Goal: Task Accomplishment & Management: Complete application form

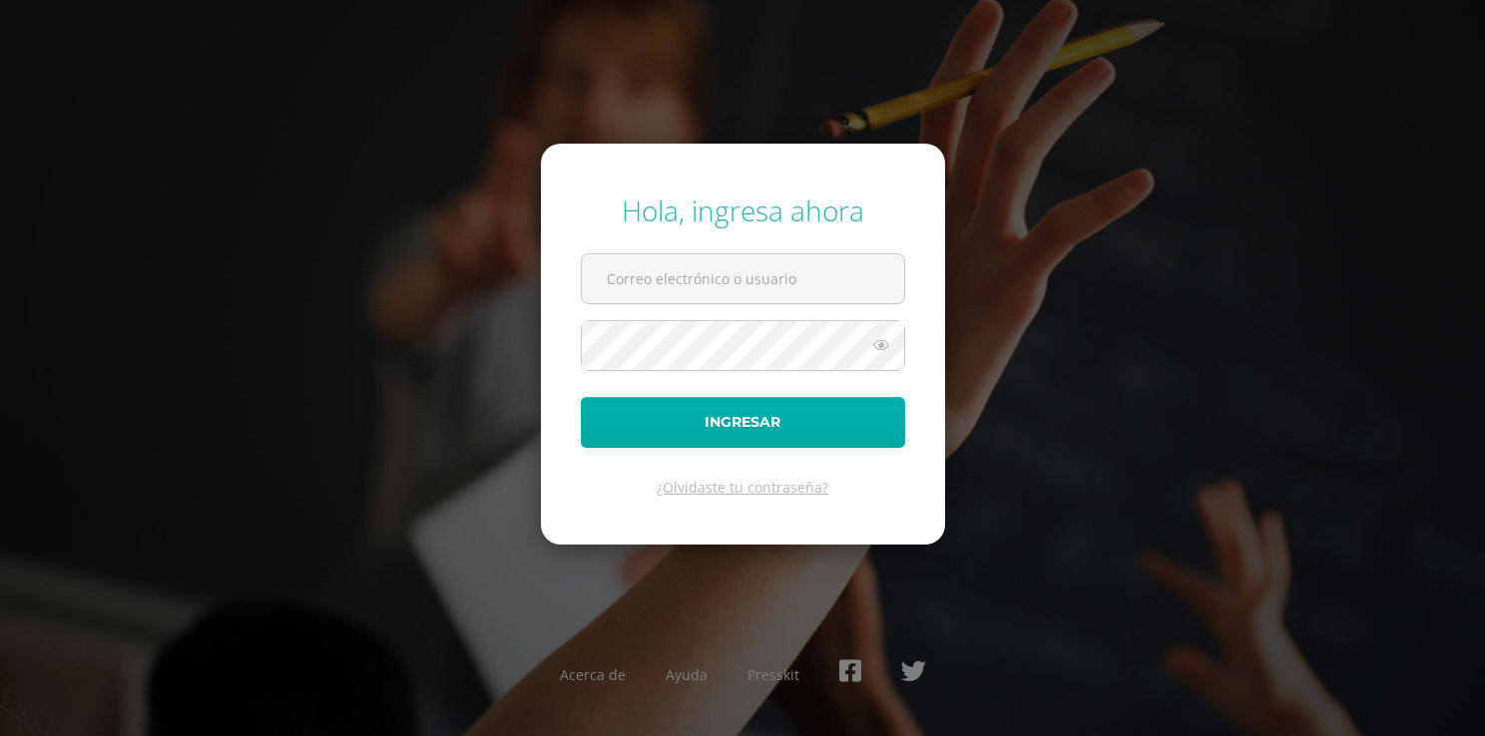
type input "zulmygonzalez24@maiagt.org"
click at [762, 410] on button "Ingresar" at bounding box center [743, 422] width 324 height 51
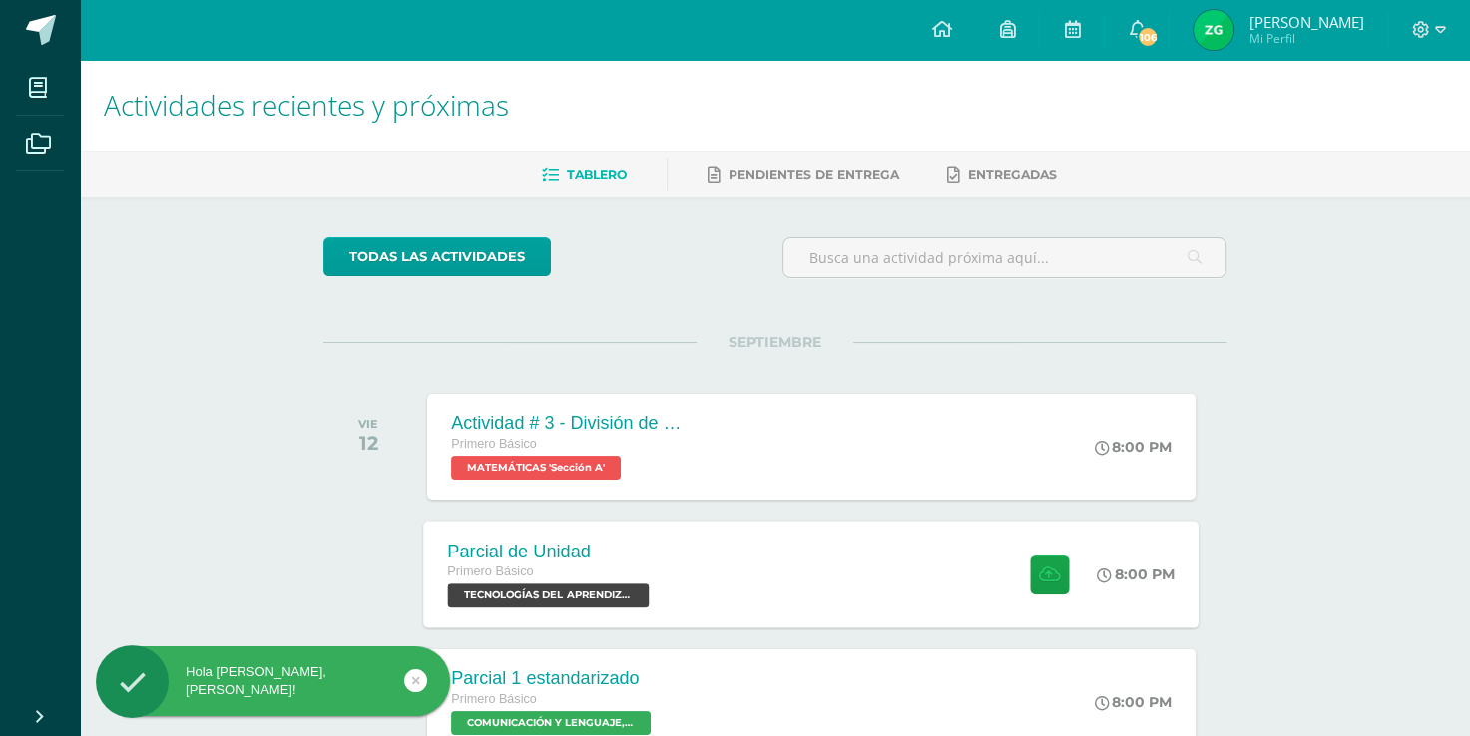
click at [702, 557] on div "Parcial de Unidad Primero Básico TECNOLOGÍAS DEL APRENDIZAJE Y LA COMUNICACIÓN …" at bounding box center [811, 574] width 775 height 107
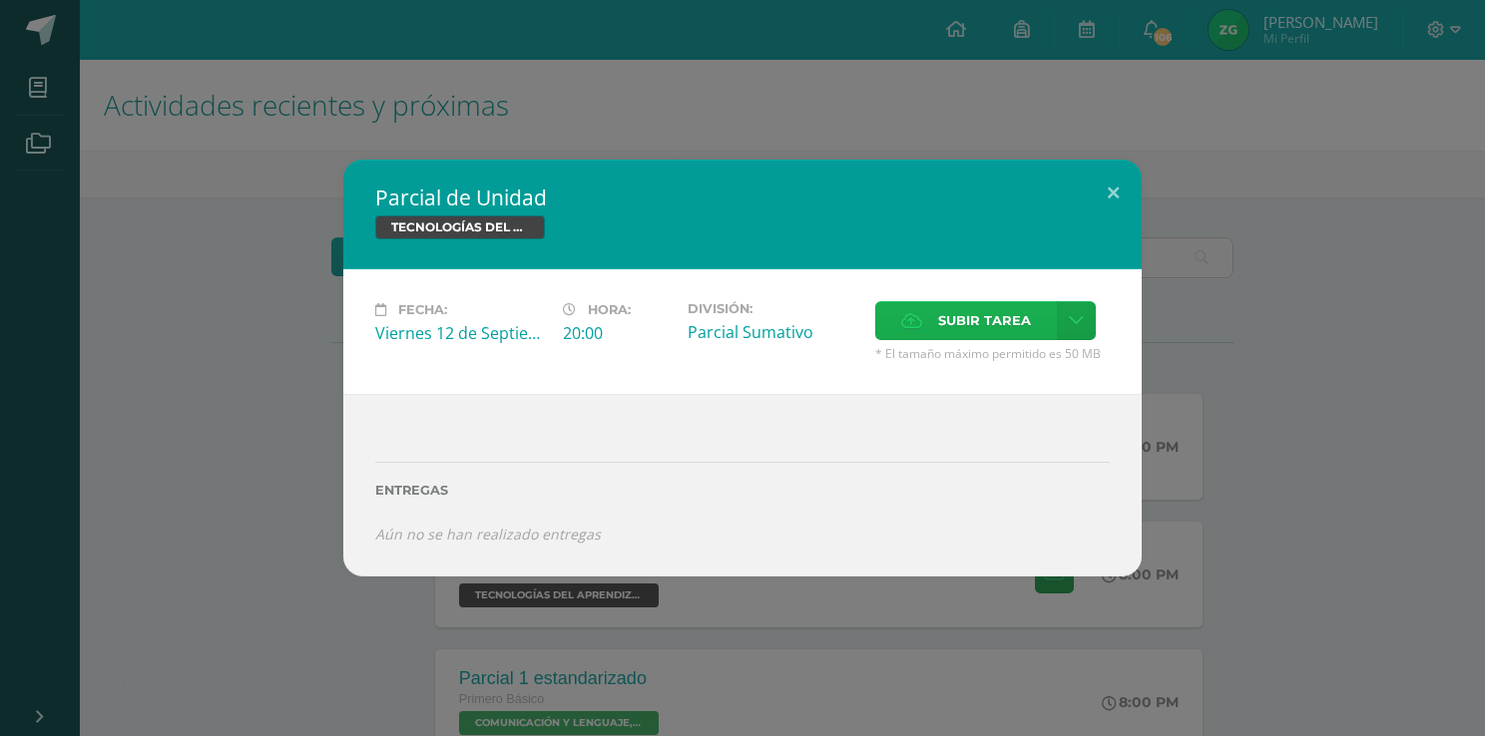
click at [925, 325] on label "Subir tarea" at bounding box center [966, 320] width 182 height 39
click at [0, 0] on input "Subir tarea" at bounding box center [0, 0] width 0 height 0
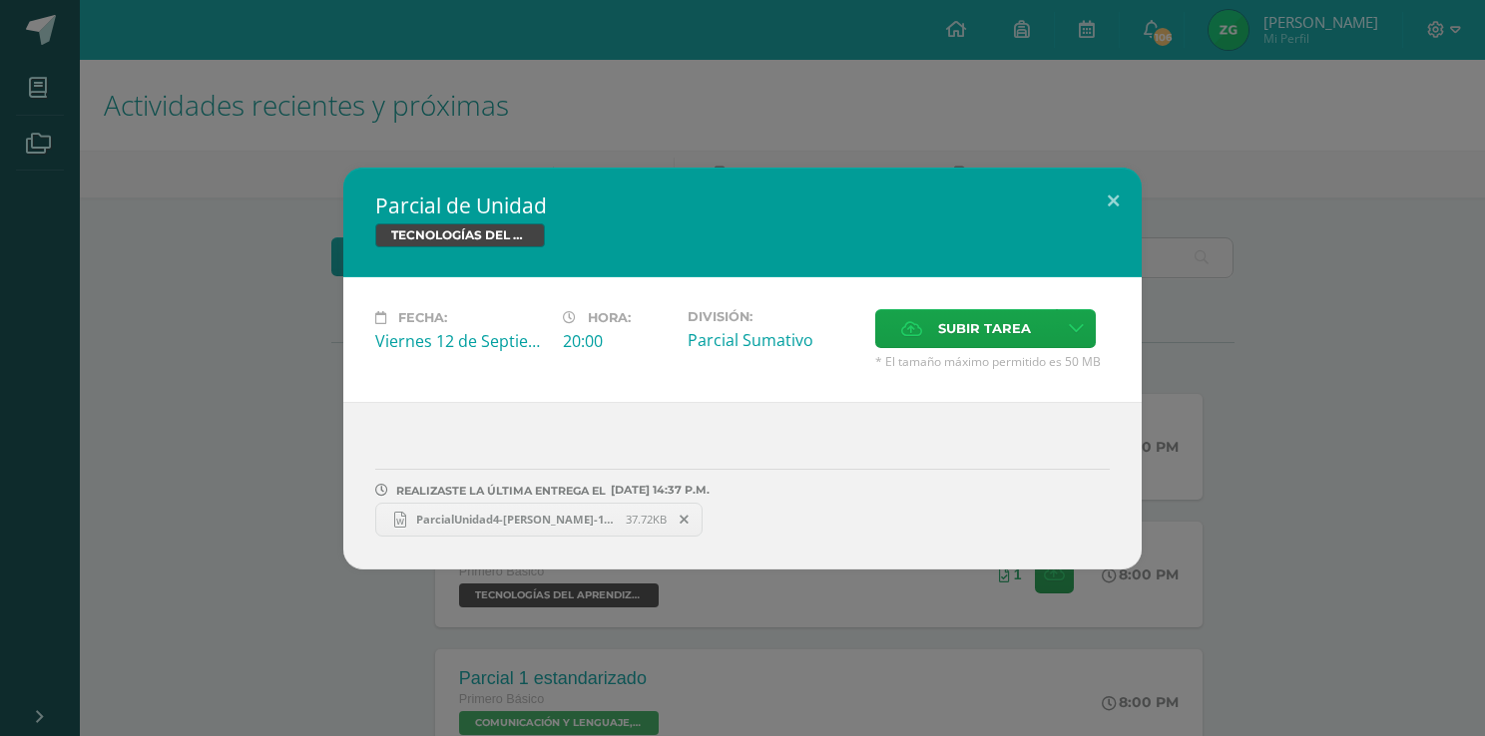
click at [494, 520] on span "ParcialUnidad4-Zulmy González-10.docx" at bounding box center [516, 519] width 220 height 15
click at [1109, 198] on button at bounding box center [1113, 202] width 57 height 68
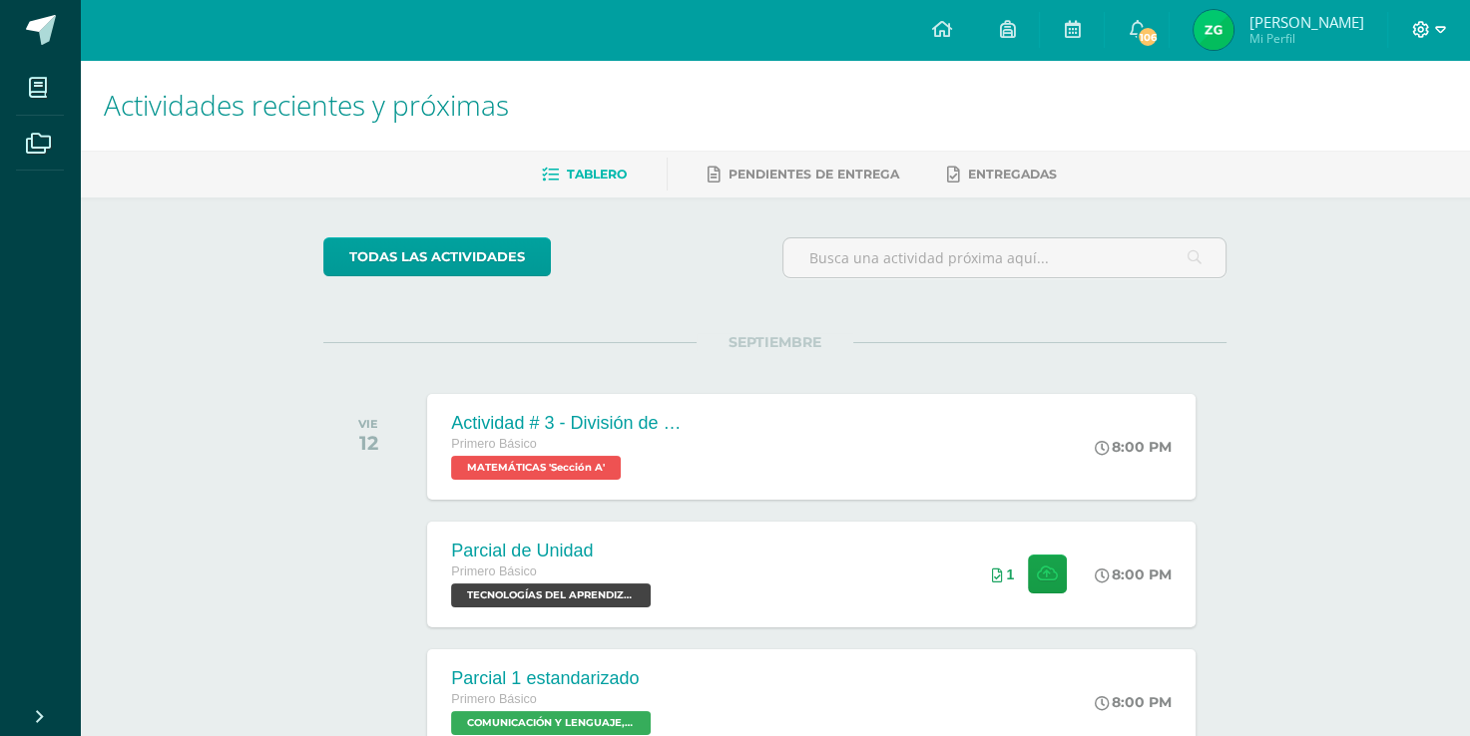
click at [1417, 30] on icon at bounding box center [1421, 30] width 18 height 18
click at [1352, 133] on span "Cerrar sesión" at bounding box center [1377, 136] width 90 height 19
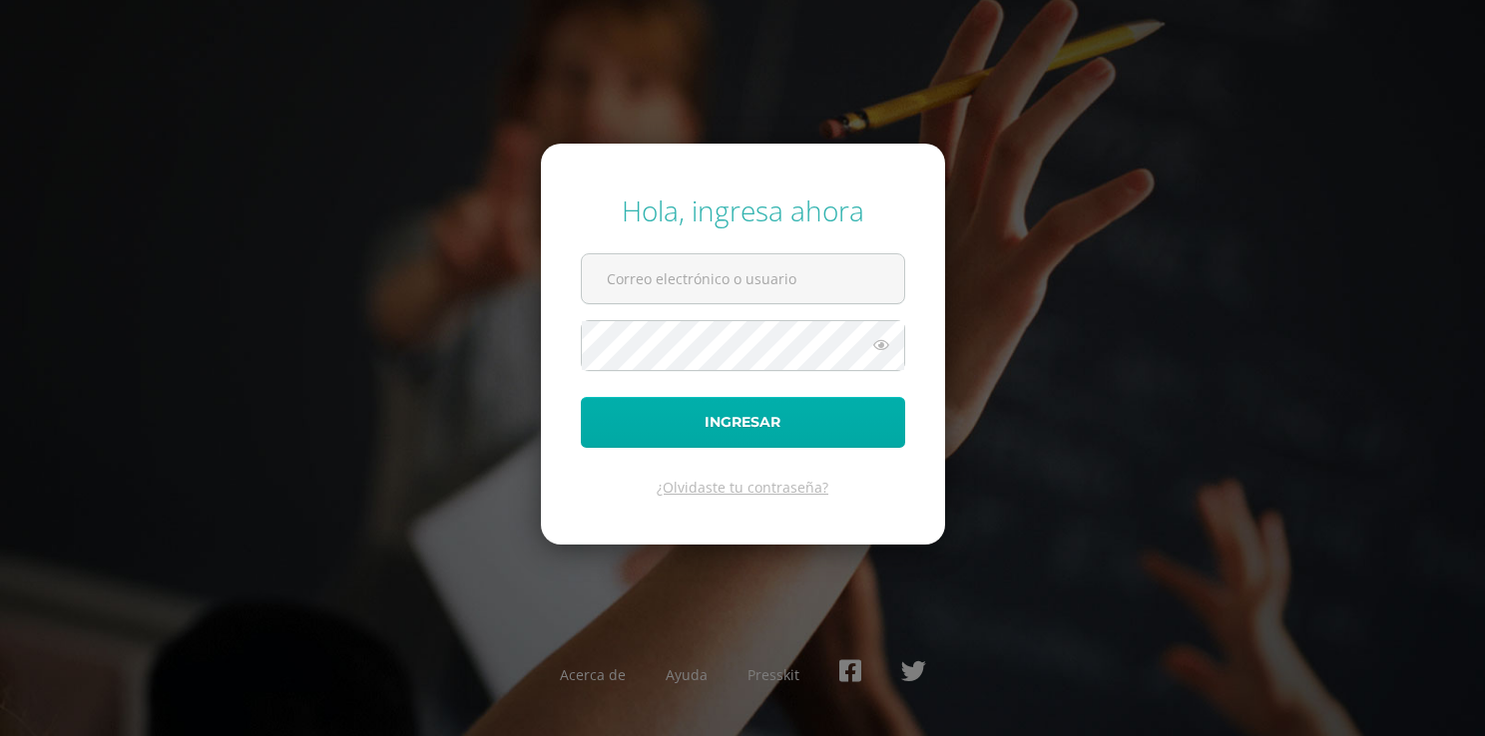
type input "[EMAIL_ADDRESS][DOMAIN_NAME]"
click at [820, 419] on button "Ingresar" at bounding box center [743, 422] width 324 height 51
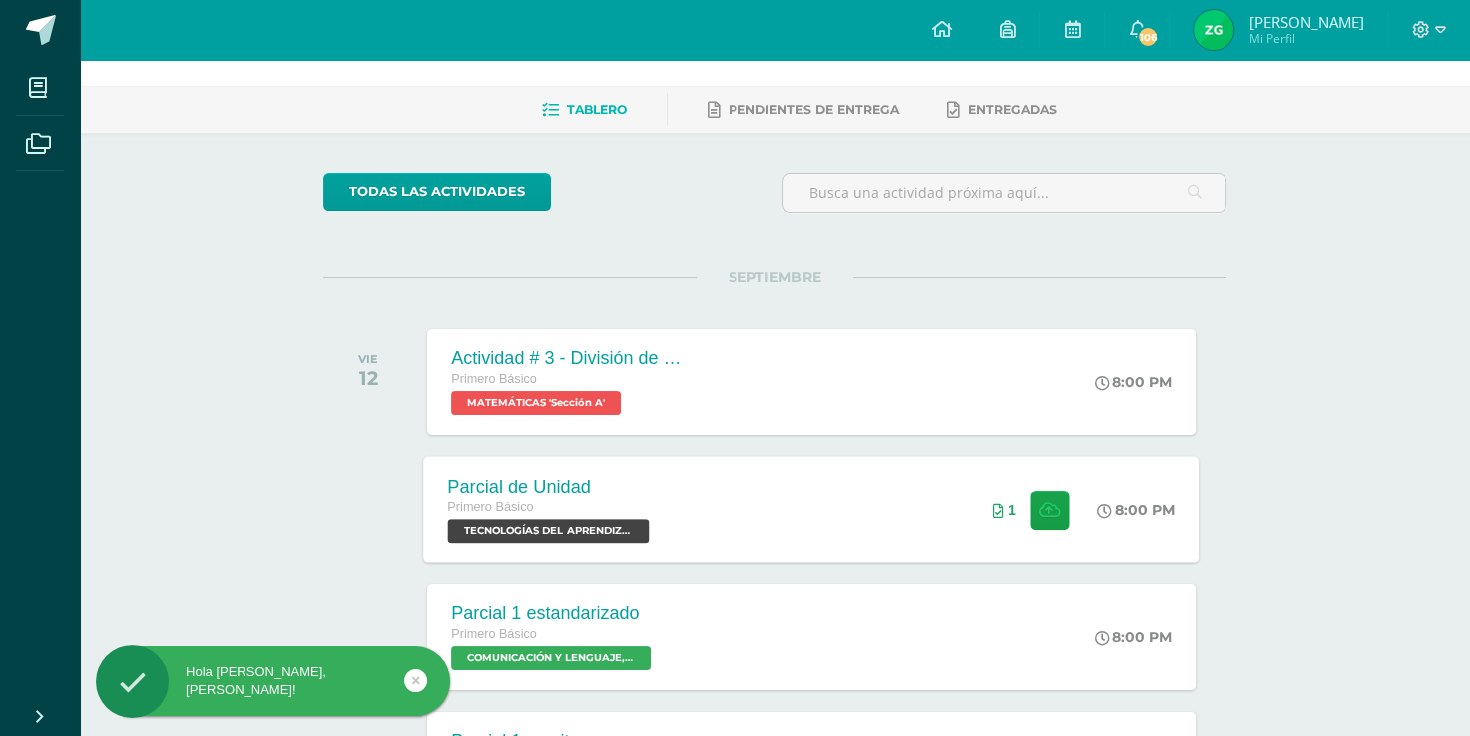
scroll to position [100, 0]
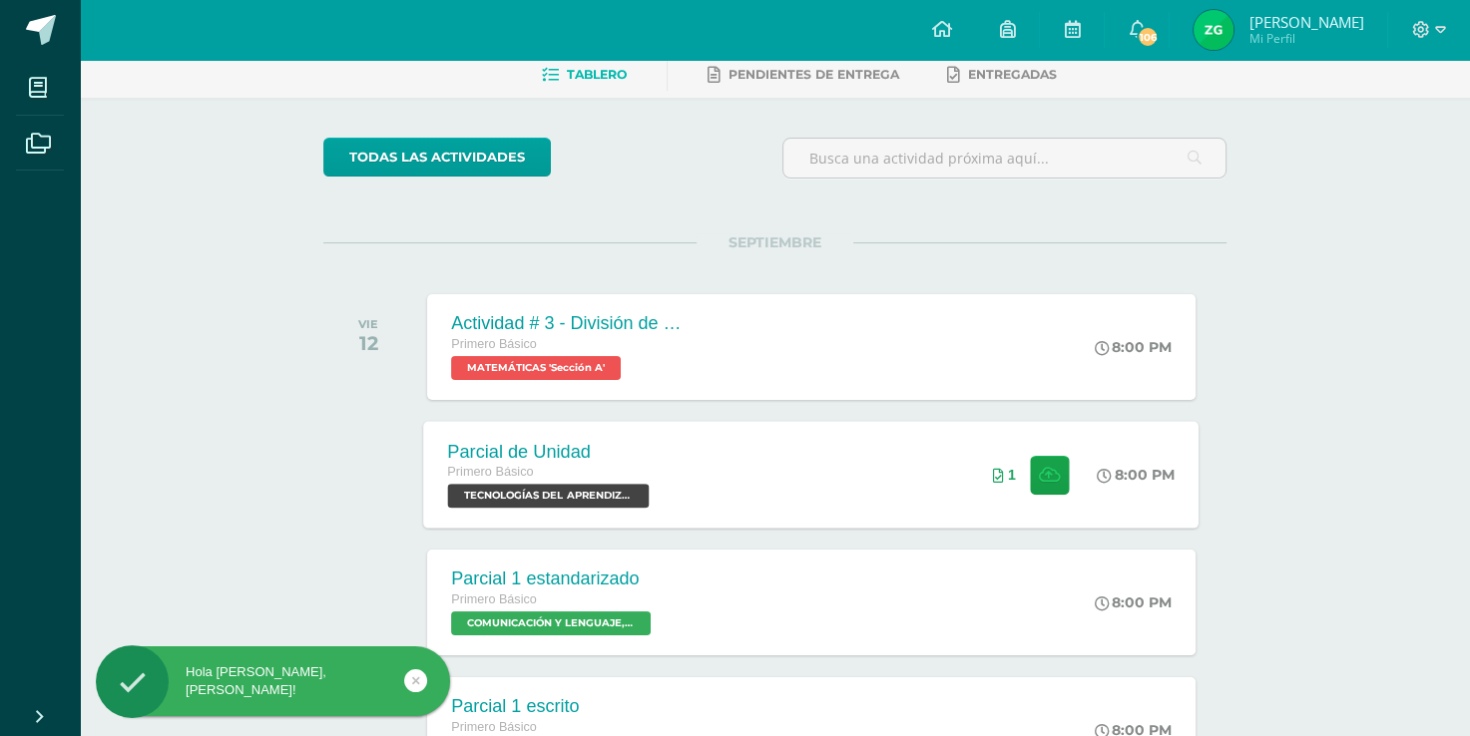
click at [722, 479] on div "Parcial de Unidad Primero Básico TECNOLOGÍAS DEL APRENDIZAJE Y LA COMUNICACIÓN …" at bounding box center [811, 474] width 775 height 107
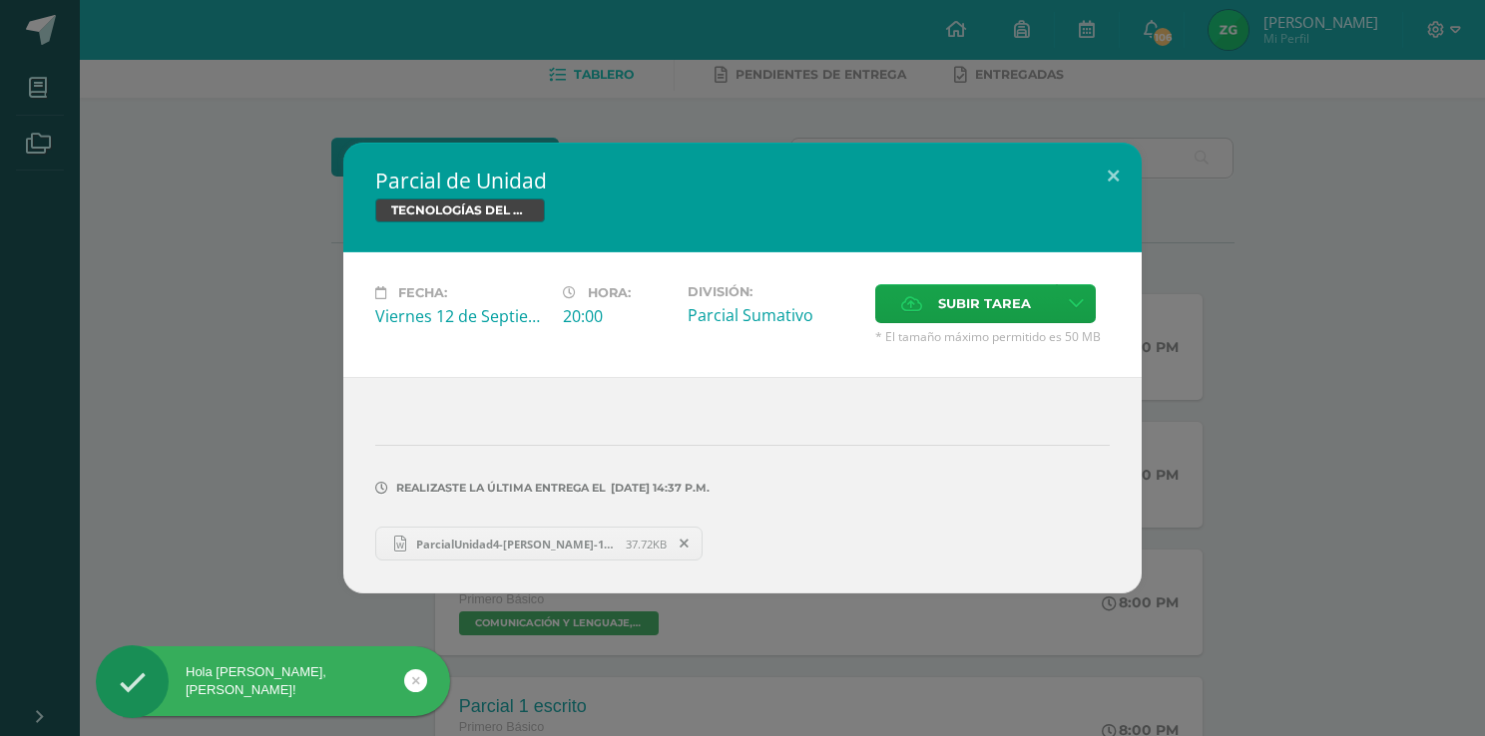
click at [687, 539] on icon at bounding box center [684, 544] width 9 height 14
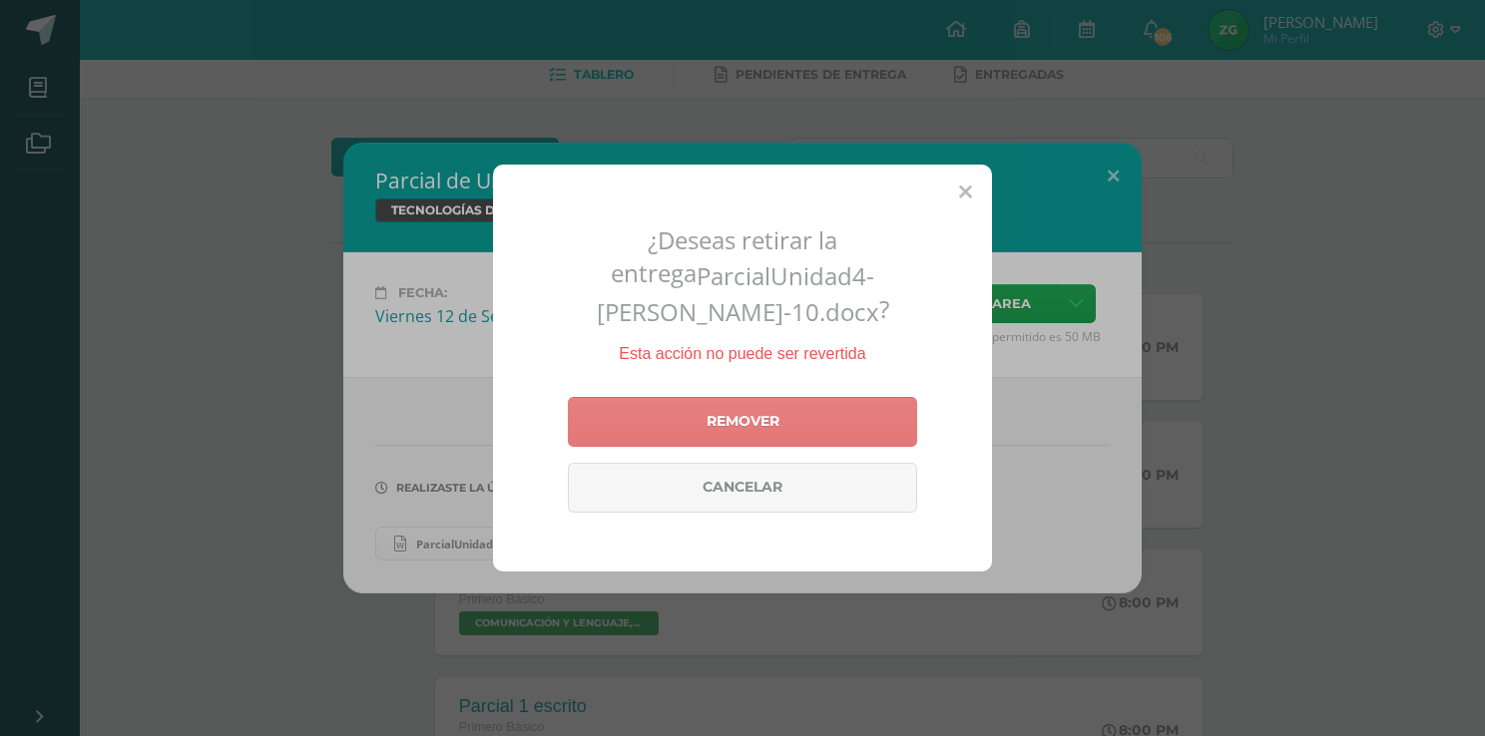
click at [762, 420] on link "Remover" at bounding box center [742, 422] width 349 height 50
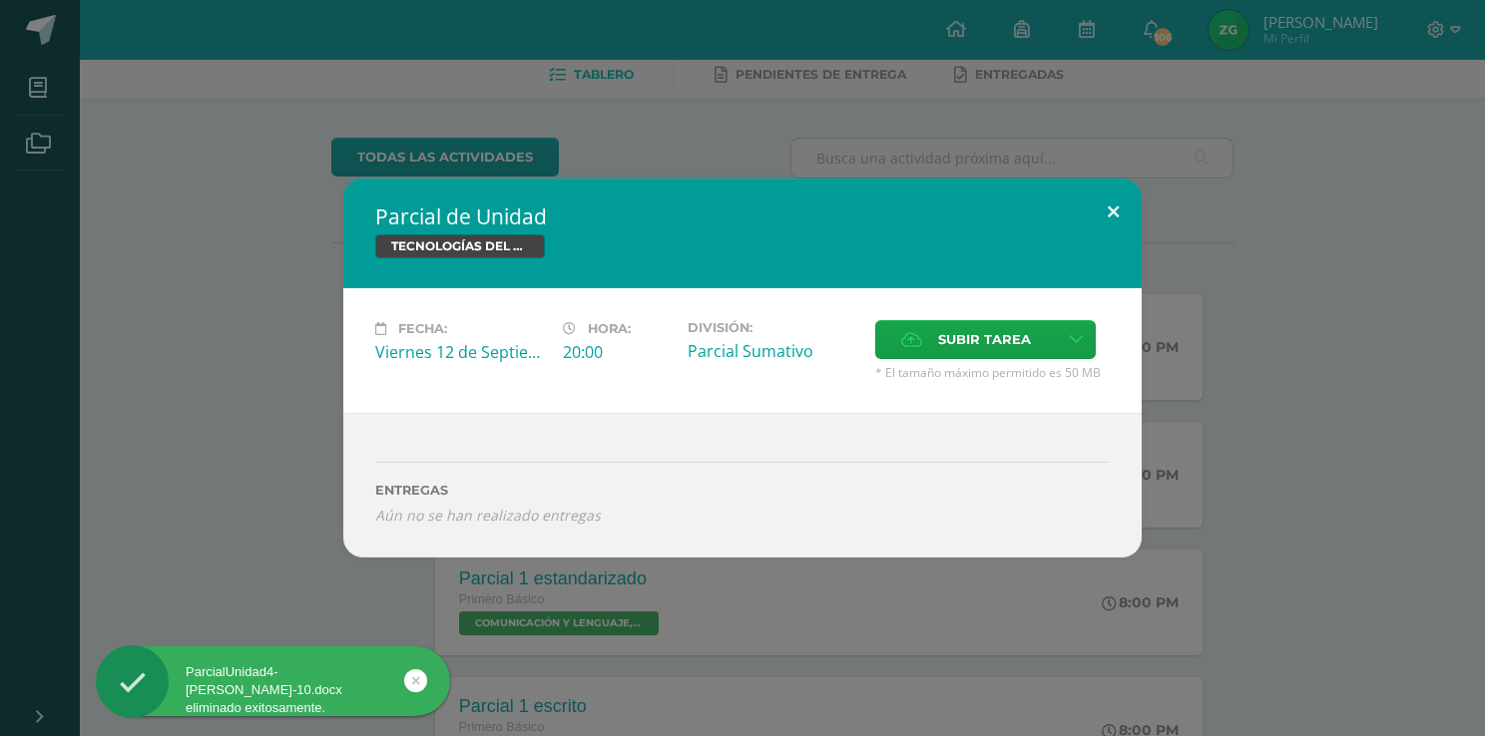
click at [1122, 209] on button at bounding box center [1113, 213] width 57 height 68
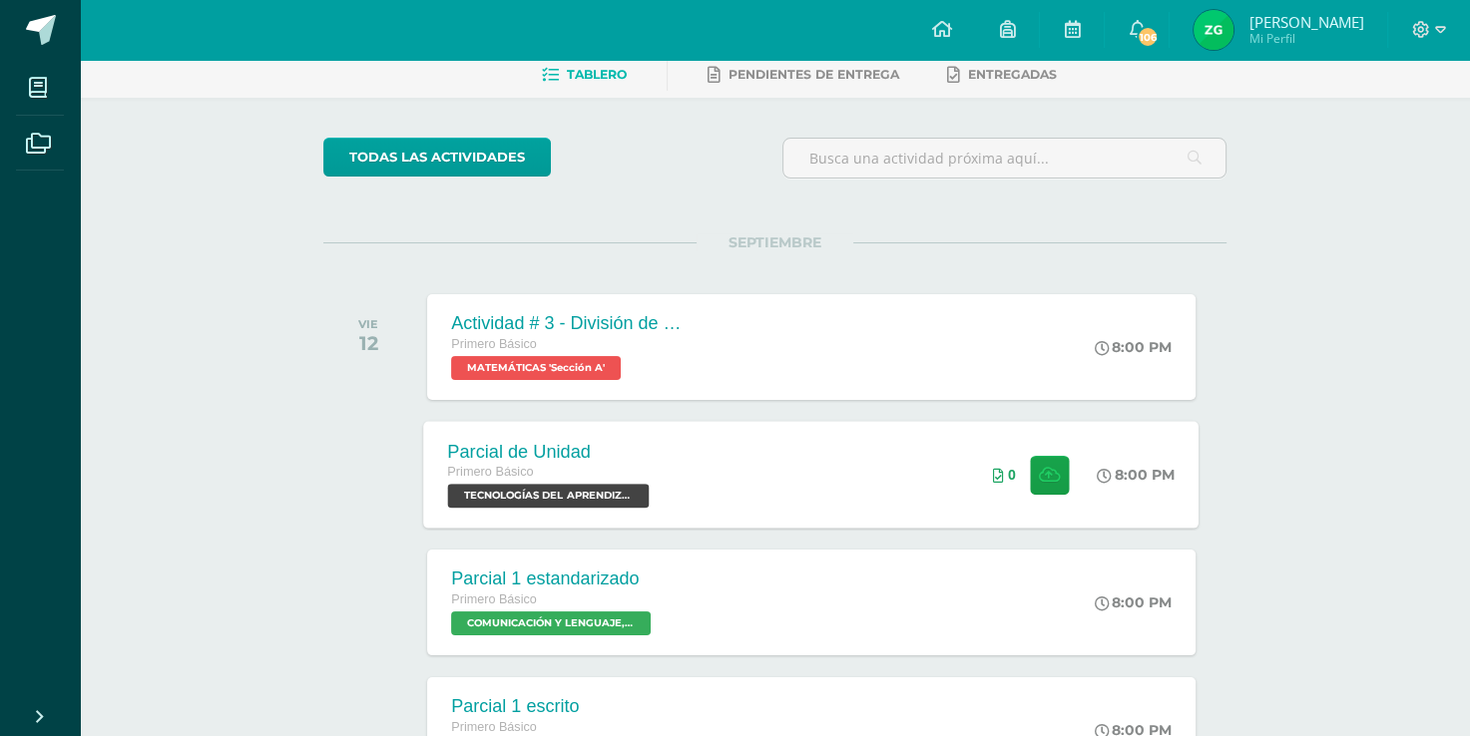
click at [922, 489] on div "Parcial de Unidad Primero Básico TECNOLOGÍAS DEL APRENDIZAJE Y LA COMUNICACIÓN …" at bounding box center [811, 474] width 775 height 107
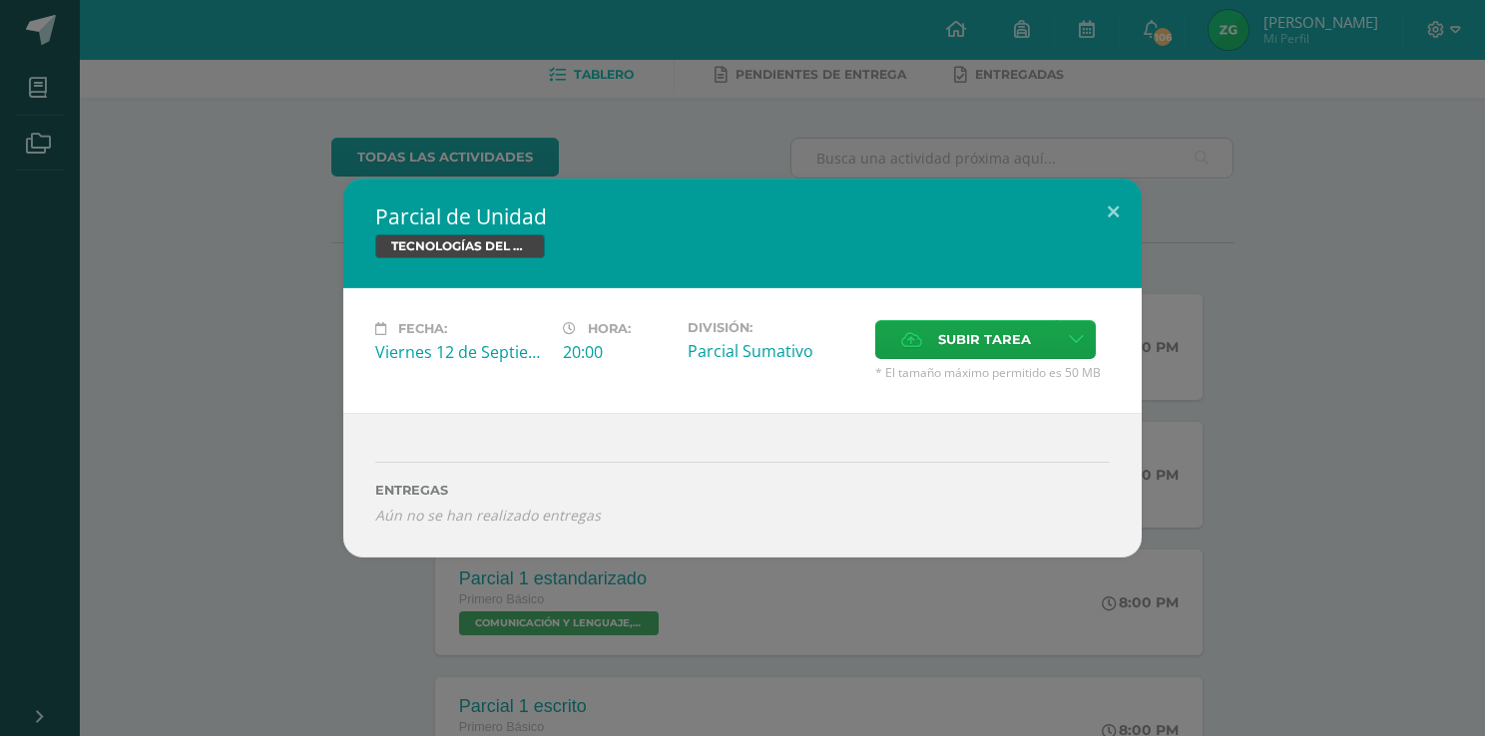
click at [922, 320] on div "Fecha: Viernes 12 de Septiembre Hora: 20:00 División: Parcial Sumativo Aceptar" at bounding box center [742, 350] width 798 height 125
click at [920, 325] on label "Subir tarea" at bounding box center [966, 339] width 182 height 39
click at [0, 0] on input "Subir tarea" at bounding box center [0, 0] width 0 height 0
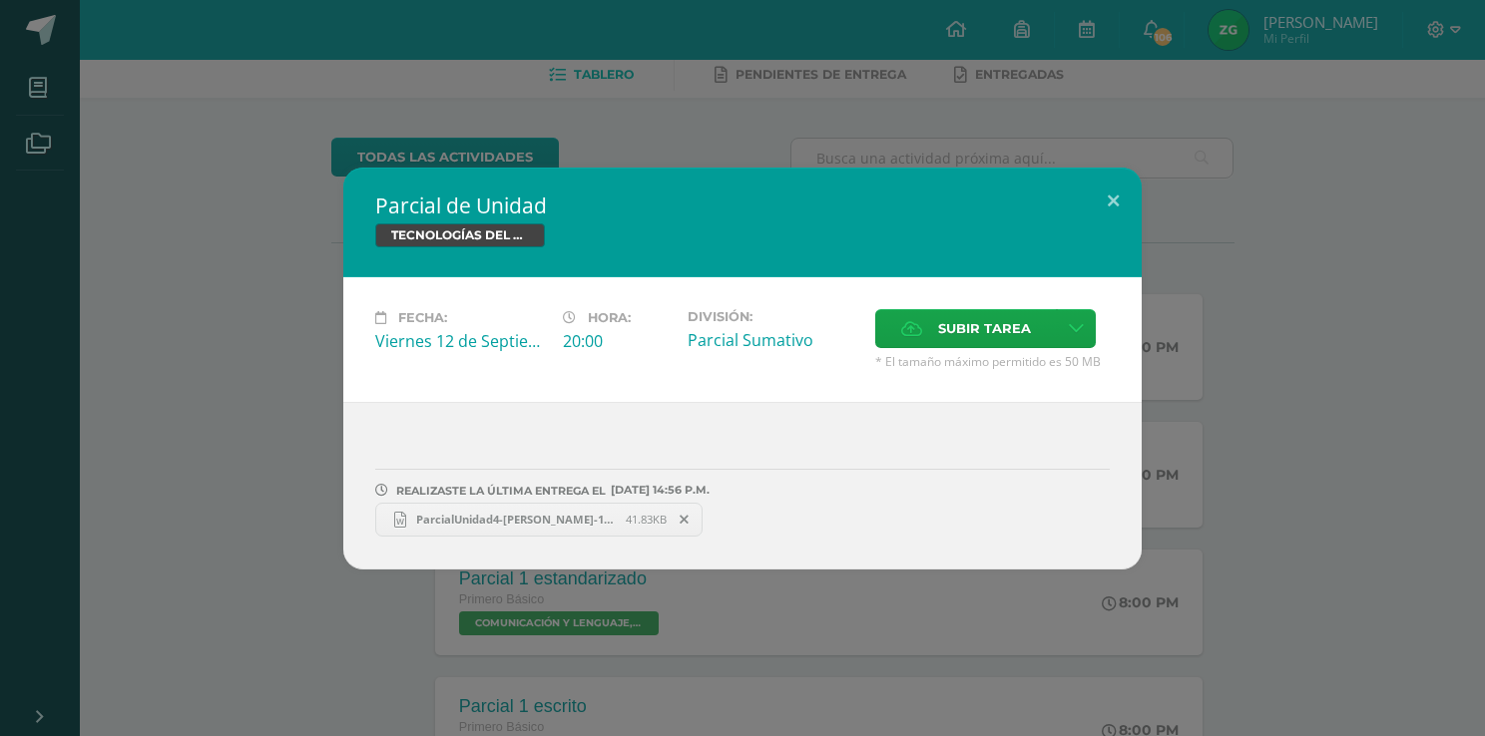
click at [443, 514] on span "ParcialUnidad4-Zulmy González-10....docx" at bounding box center [516, 519] width 220 height 15
click at [507, 144] on div "Parcial de Unidad TECNOLOGÍAS DEL APRENDIZAJE Y LA COMUNICACIÓN Fecha: Viernes …" at bounding box center [742, 368] width 1485 height 736
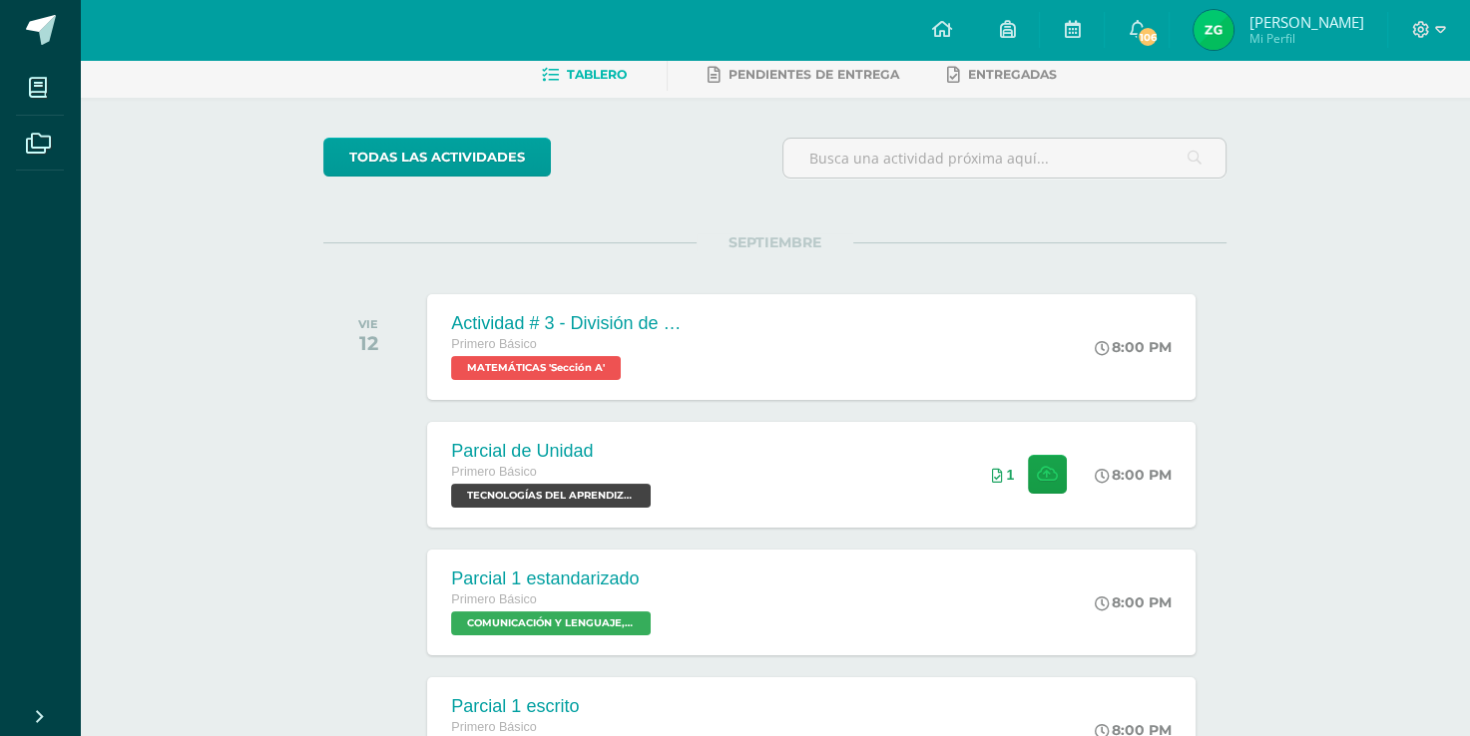
click at [1297, 49] on span "Zulmy Nohemy Mi Perfil" at bounding box center [1278, 30] width 178 height 40
click at [1417, 31] on icon at bounding box center [1421, 30] width 18 height 18
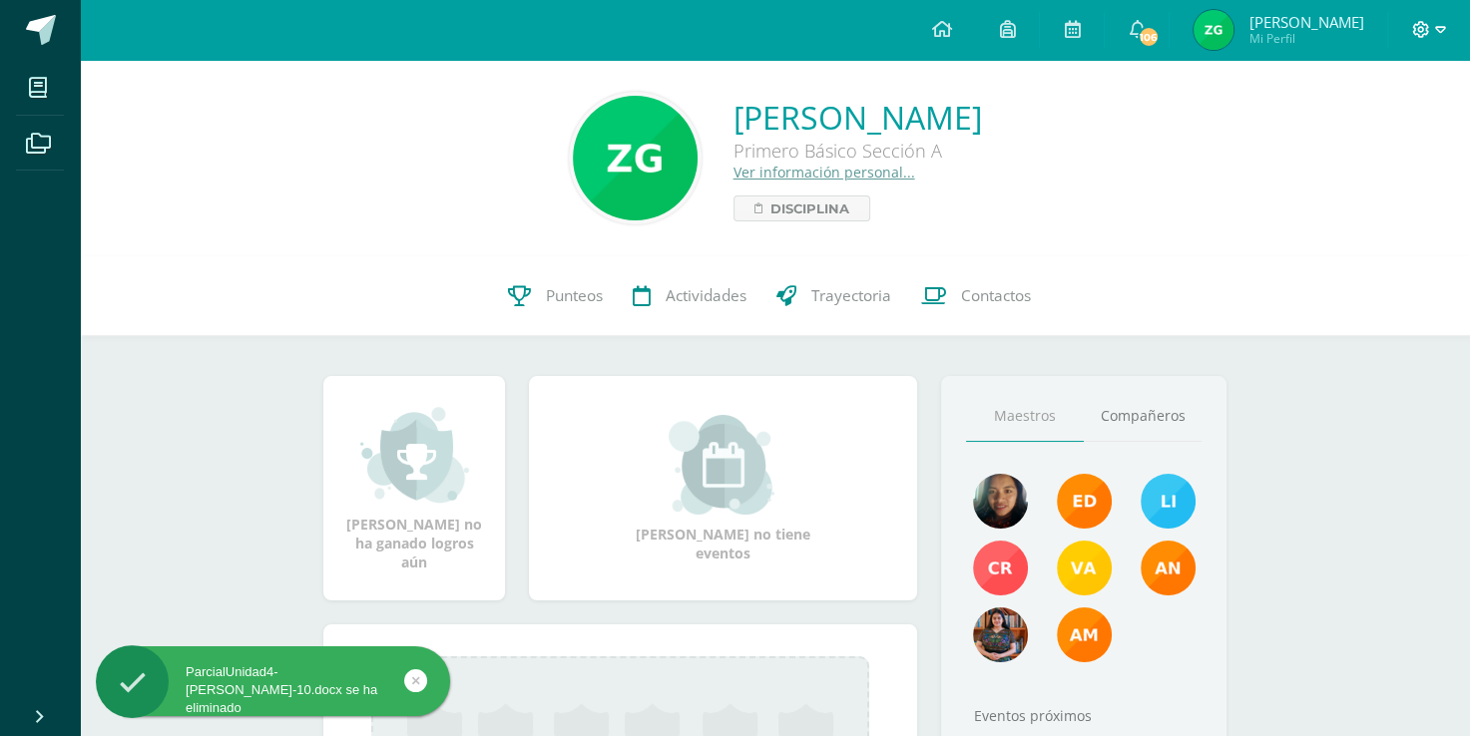
click at [1418, 27] on icon at bounding box center [1421, 30] width 18 height 18
click at [1365, 137] on span "Cerrar sesión" at bounding box center [1377, 136] width 90 height 19
